Goal: Task Accomplishment & Management: Manage account settings

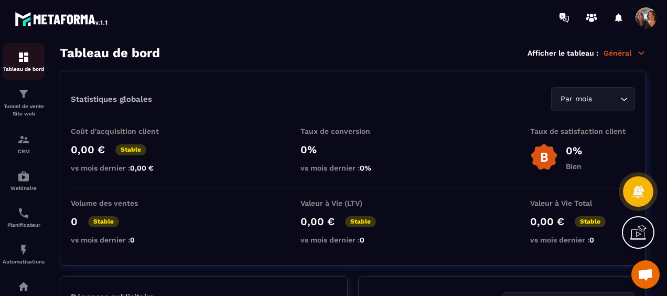
click at [18, 68] on p "Tableau de bord" at bounding box center [24, 69] width 42 height 6
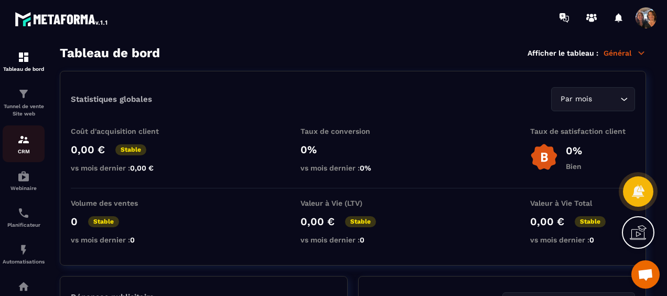
click at [20, 147] on div "CRM" at bounding box center [24, 143] width 42 height 21
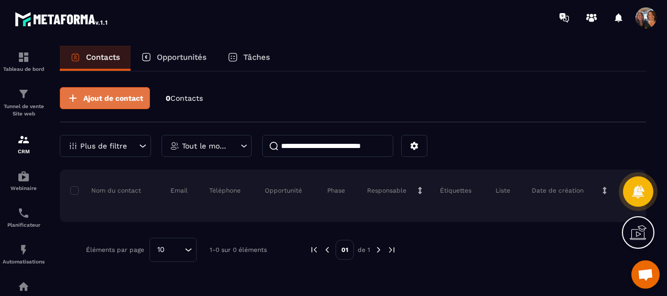
click at [101, 96] on span "Ajout de contact" at bounding box center [113, 98] width 60 height 10
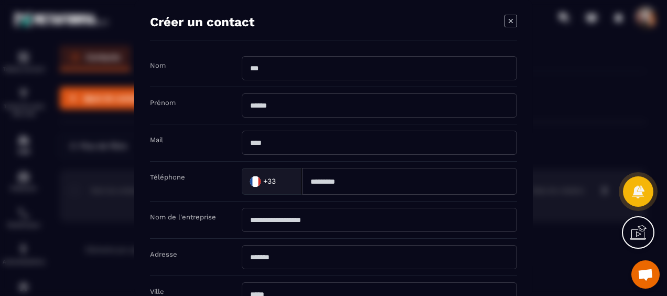
click at [514, 20] on icon "Modal window" at bounding box center [510, 21] width 13 height 13
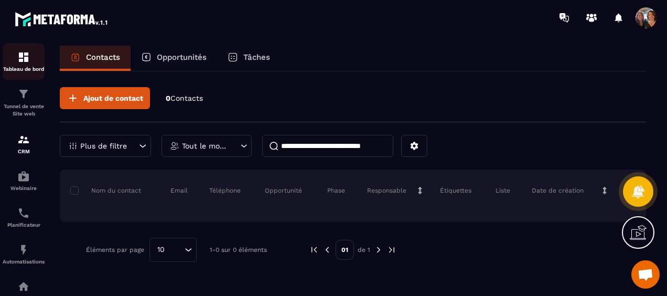
click at [25, 67] on p "Tableau de bord" at bounding box center [24, 69] width 42 height 6
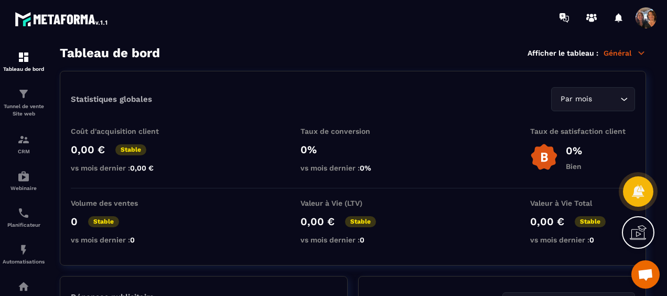
click at [625, 54] on p "Général" at bounding box center [624, 52] width 42 height 9
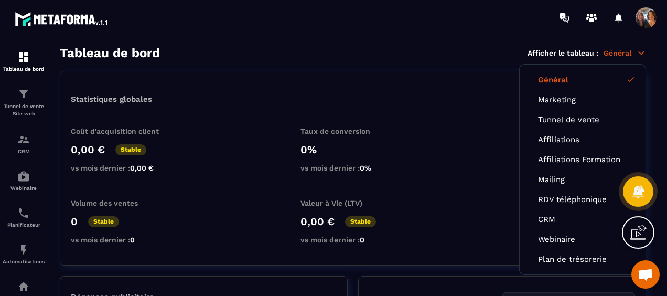
click at [625, 51] on p "Général" at bounding box center [624, 52] width 42 height 9
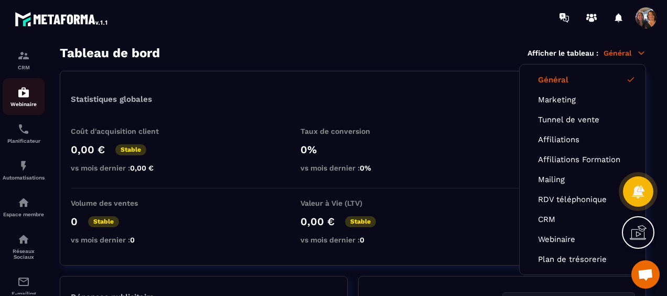
scroll to position [31, 0]
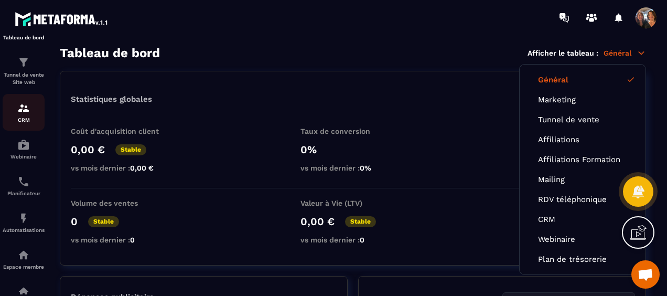
click at [24, 114] on img at bounding box center [23, 108] width 13 height 13
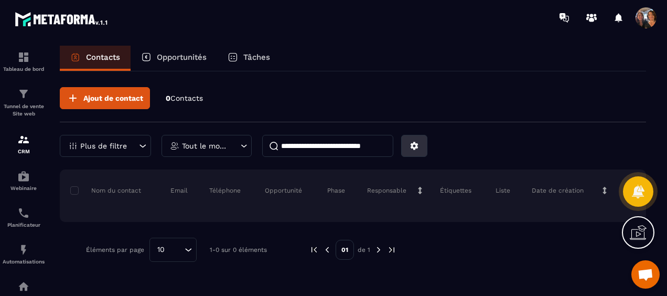
click at [416, 146] on icon at bounding box center [414, 146] width 8 height 8
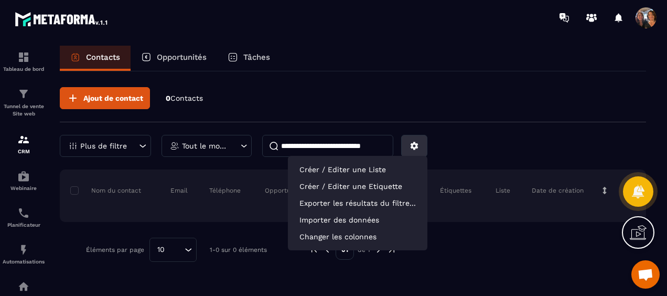
click at [418, 145] on button at bounding box center [414, 146] width 26 height 22
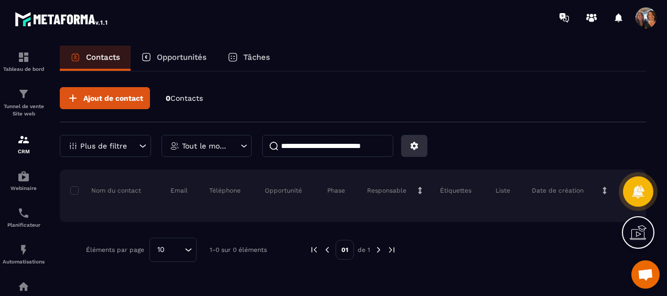
click at [414, 146] on icon at bounding box center [414, 146] width 8 height 8
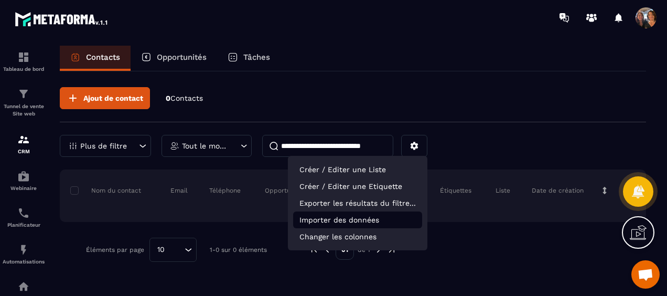
click at [356, 222] on p "Importer des données" at bounding box center [357, 219] width 129 height 17
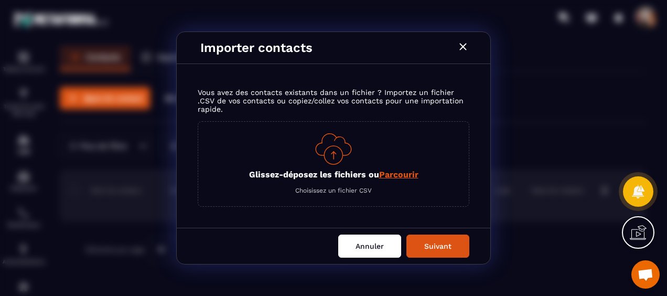
click at [379, 245] on button "Annuler" at bounding box center [369, 245] width 63 height 23
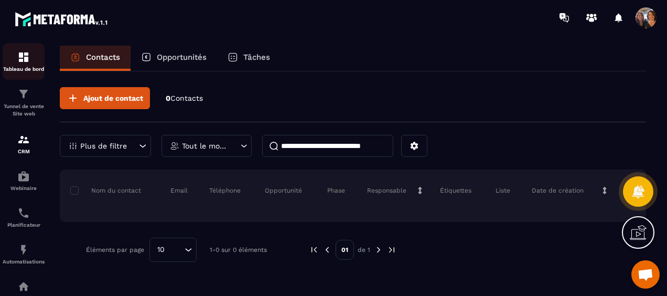
click at [21, 65] on div "Tableau de bord" at bounding box center [24, 61] width 42 height 21
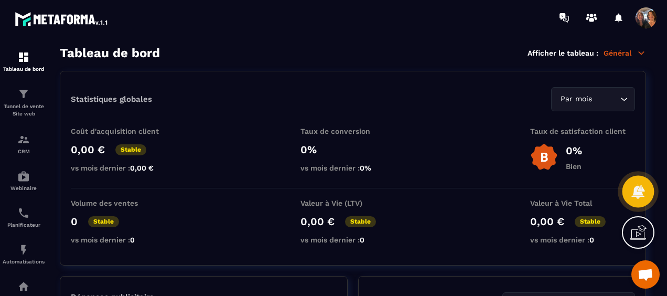
click at [642, 193] on icon at bounding box center [637, 190] width 15 height 15
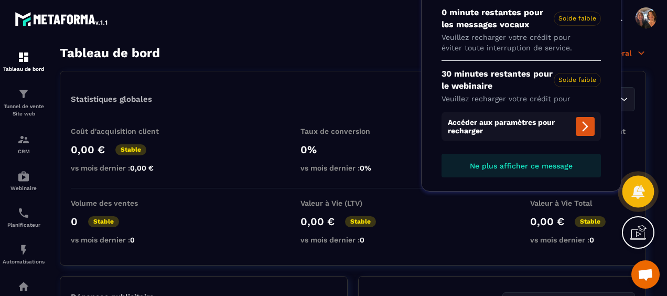
click at [642, 193] on icon at bounding box center [637, 190] width 15 height 15
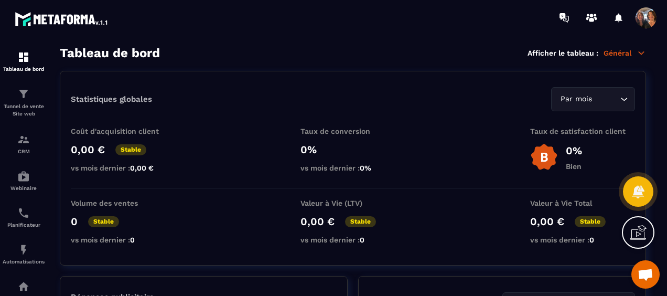
click at [642, 234] on icon at bounding box center [637, 232] width 17 height 17
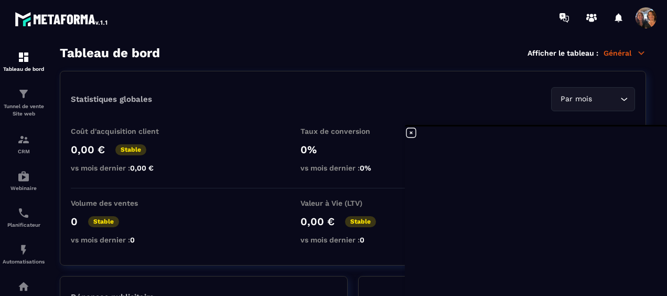
click at [645, 15] on span at bounding box center [645, 17] width 21 height 21
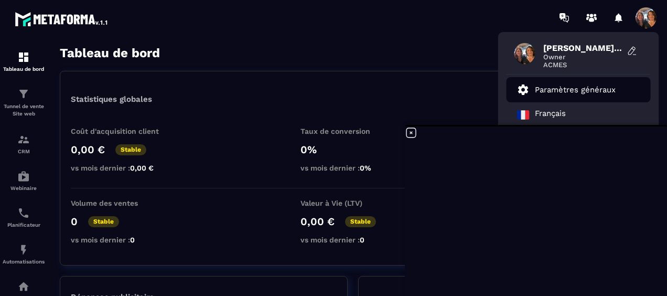
click at [603, 88] on p "Paramètres généraux" at bounding box center [575, 89] width 81 height 9
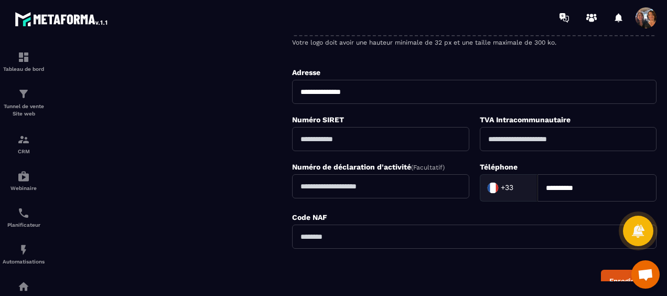
scroll to position [262, 0]
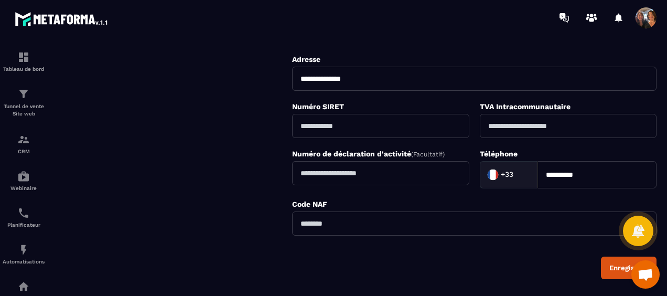
click at [399, 130] on input "text" at bounding box center [380, 126] width 177 height 24
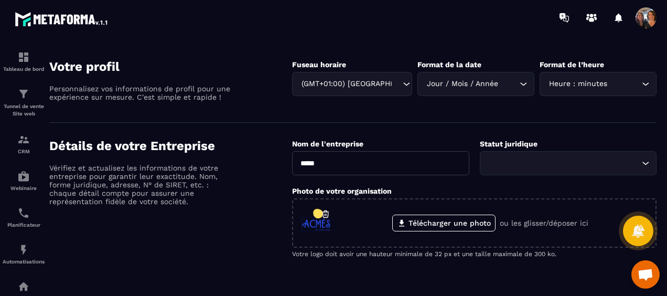
scroll to position [0, 0]
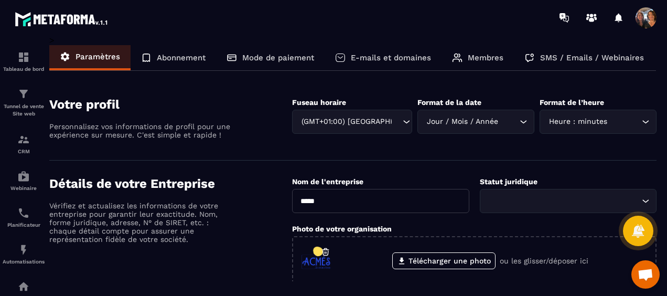
click at [188, 51] on div "Abonnement" at bounding box center [172, 57] width 85 height 25
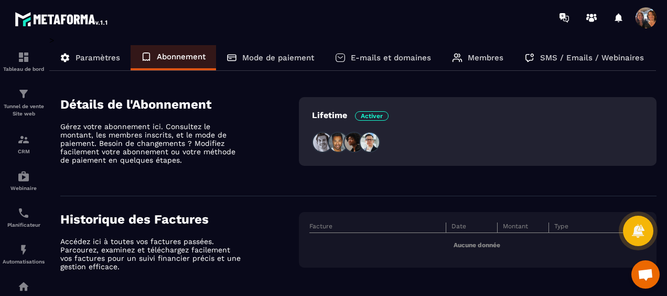
click at [263, 57] on p "Mode de paiement" at bounding box center [278, 57] width 72 height 9
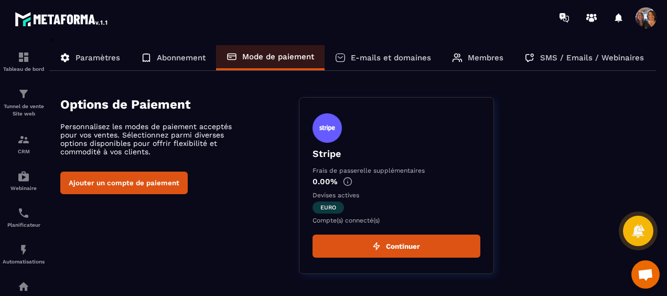
click at [387, 62] on p "E-mails et domaines" at bounding box center [391, 57] width 80 height 9
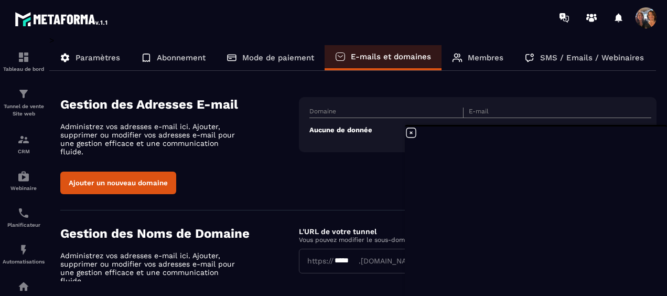
click at [474, 61] on p "Membres" at bounding box center [485, 57] width 36 height 9
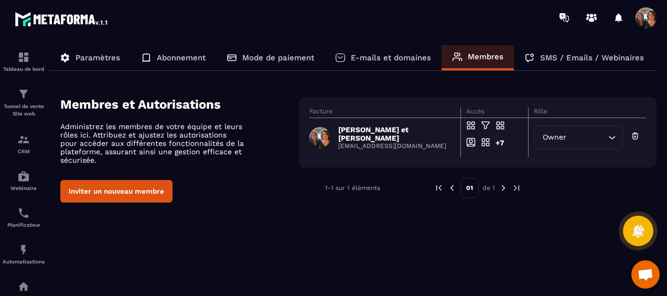
click at [565, 59] on p "SMS / Emails / Webinaires" at bounding box center [592, 57] width 104 height 9
